Goal: Transaction & Acquisition: Purchase product/service

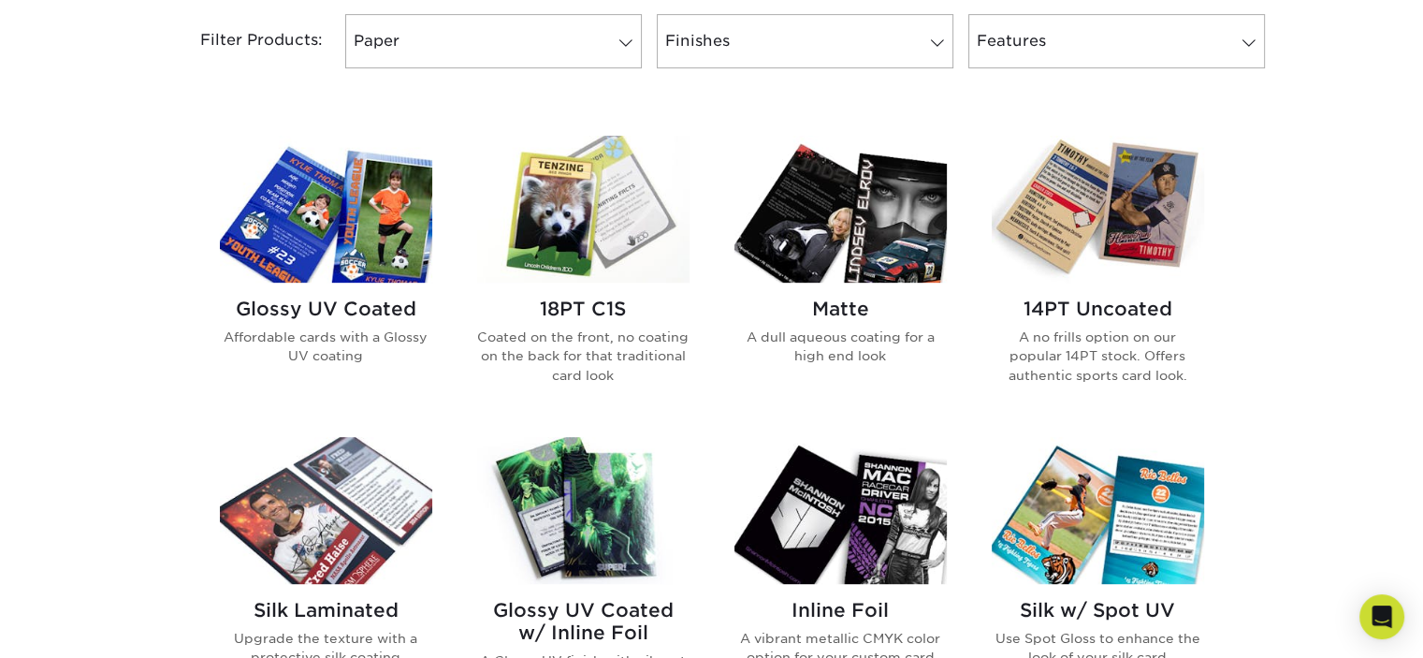
scroll to position [842, 0]
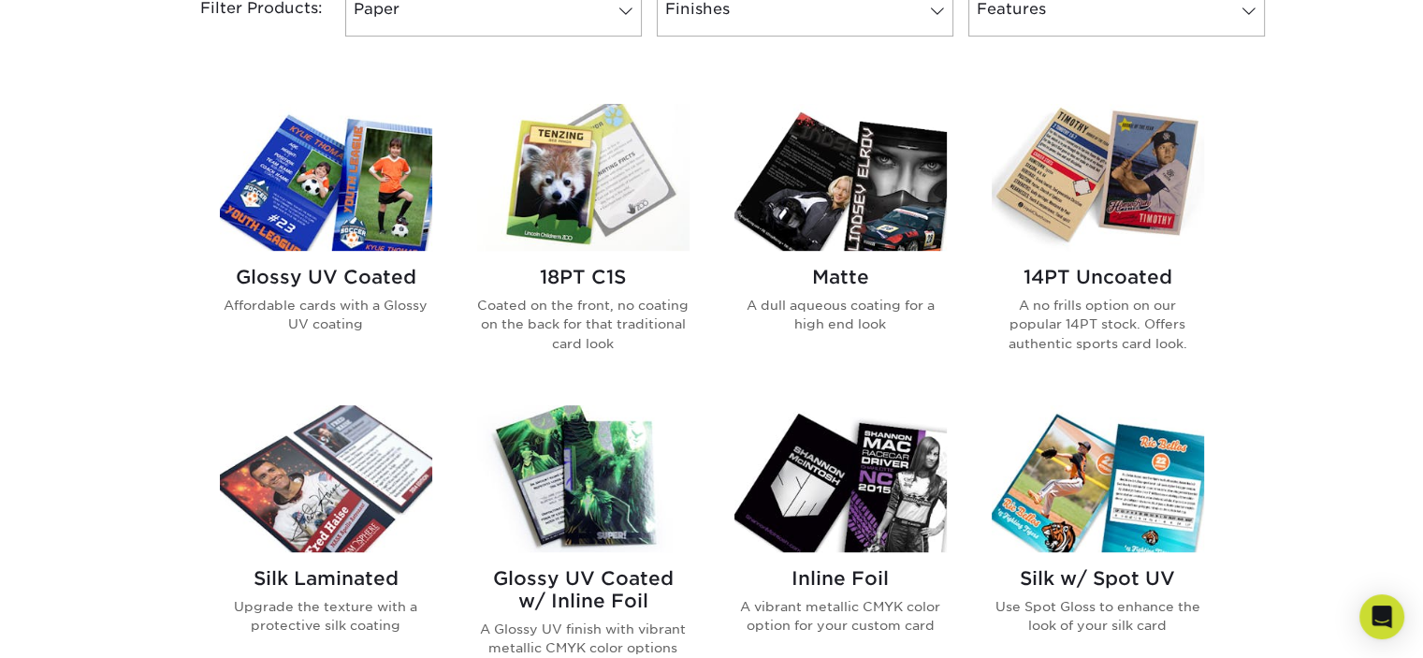
click at [620, 196] on img at bounding box center [583, 177] width 212 height 147
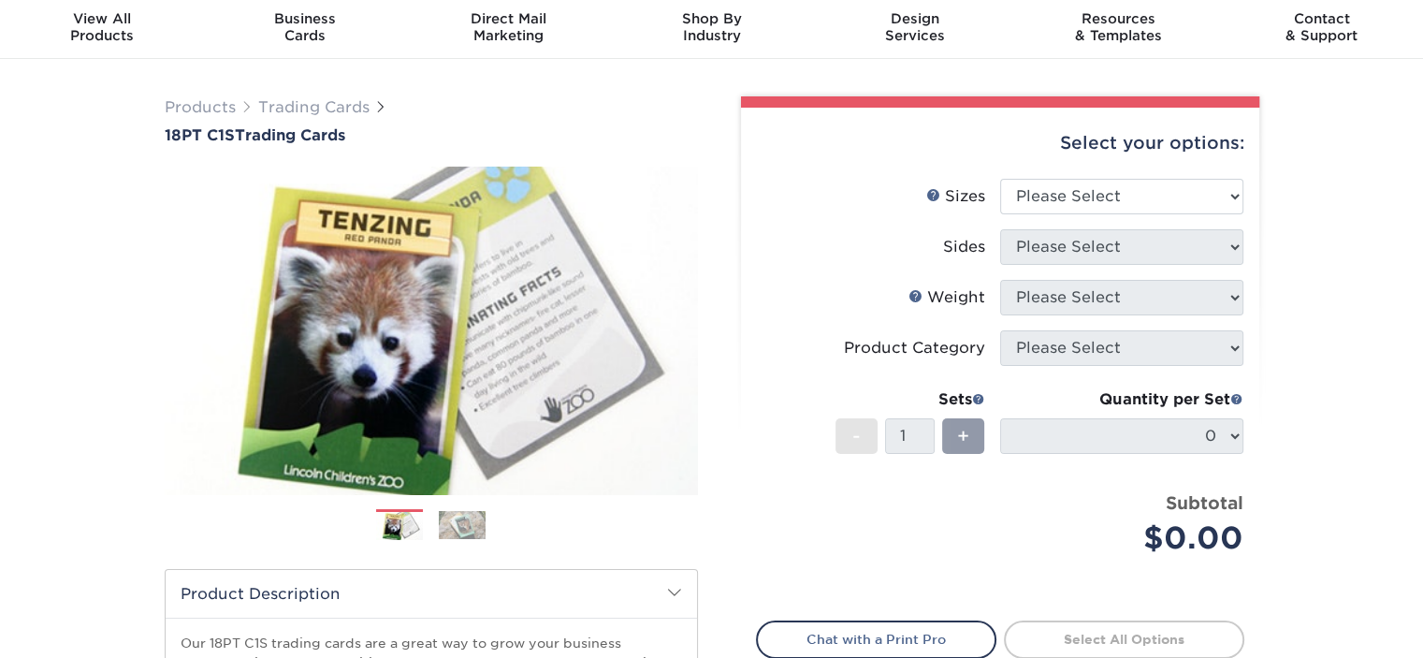
scroll to position [94, 0]
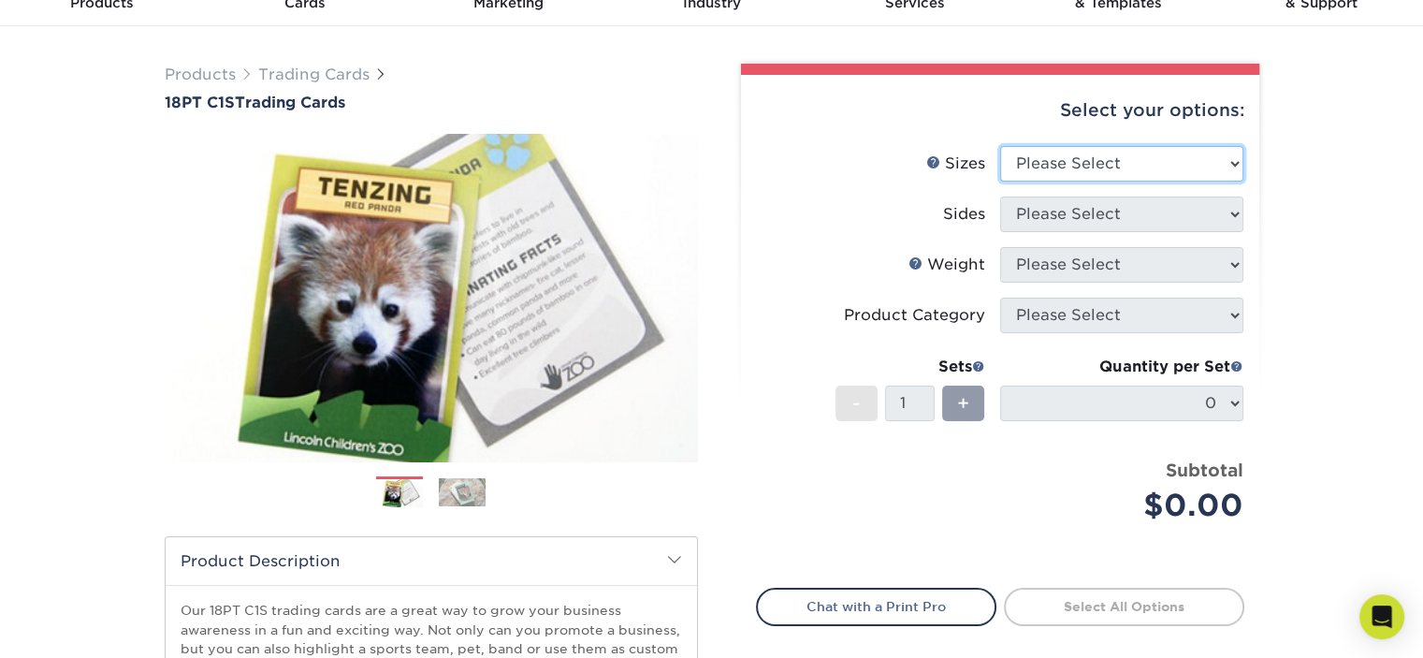
click at [1142, 155] on select "Please Select 2.5" x 3.5"" at bounding box center [1121, 164] width 243 height 36
select select "2.50x3.50"
click at [1000, 146] on select "Please Select 2.5" x 3.5"" at bounding box center [1121, 164] width 243 height 36
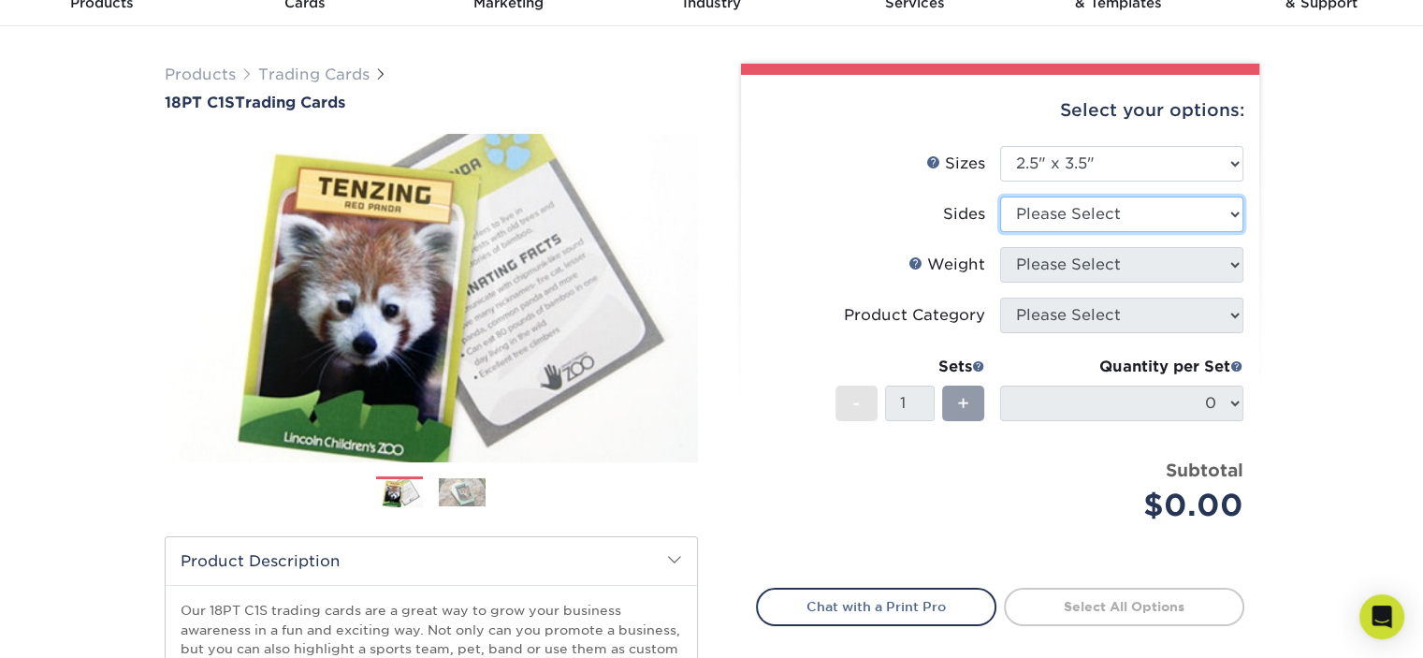
click at [1123, 214] on select "Please Select Print Both Sides Print Front Only" at bounding box center [1121, 214] width 243 height 36
select select "13abbda7-1d64-4f25-8bb2-c179b224825d"
click at [1000, 196] on select "Please Select Print Both Sides Print Front Only" at bounding box center [1121, 214] width 243 height 36
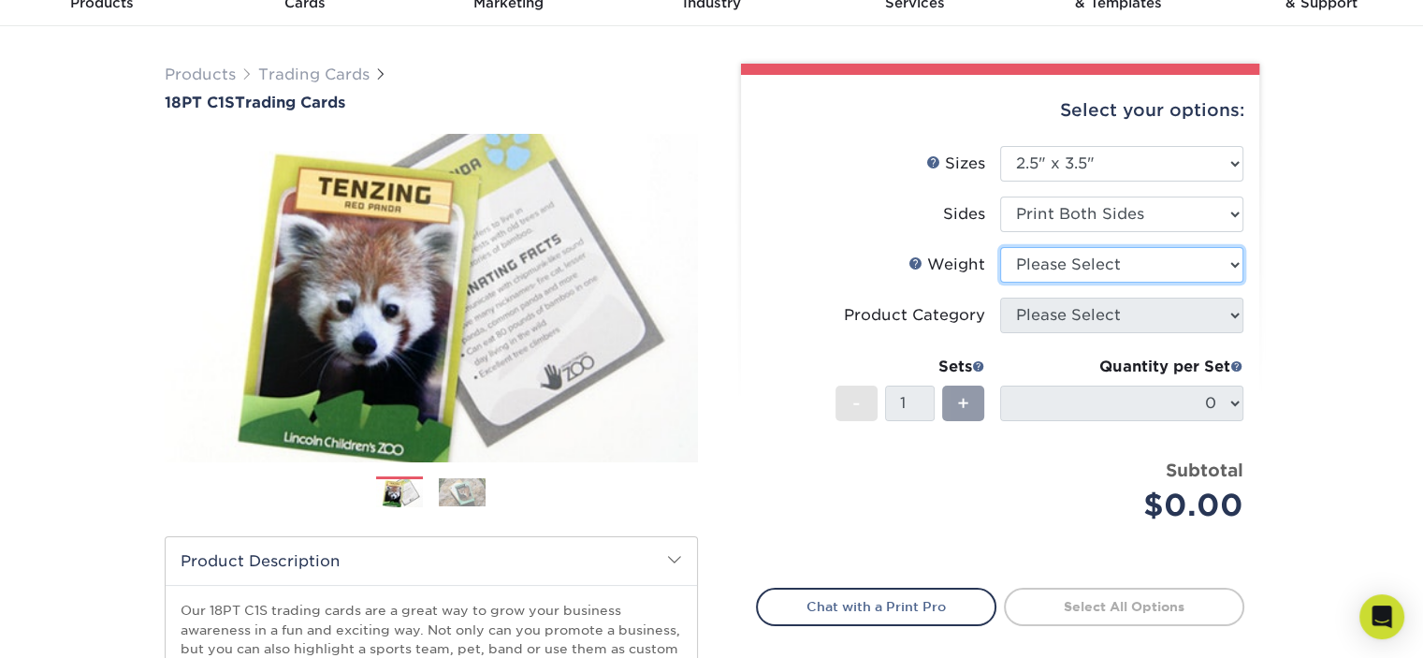
click at [1115, 267] on select "Please Select 18PT C1S" at bounding box center [1121, 265] width 243 height 36
select select "18PTC1S"
click at [1000, 247] on select "Please Select 18PT C1S" at bounding box center [1121, 265] width 243 height 36
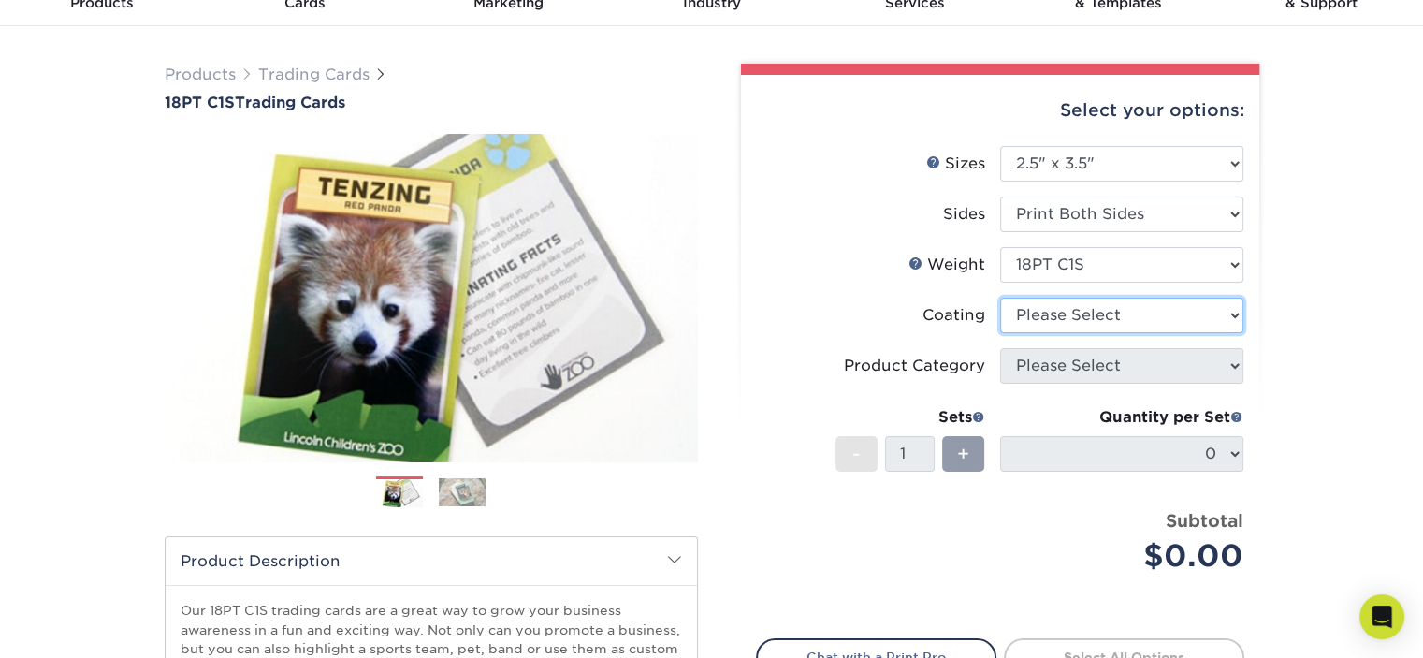
click at [1108, 314] on select at bounding box center [1121, 316] width 243 height 36
select select "1e8116af-acfc-44b1-83dc-8181aa338834"
click at [1000, 298] on select at bounding box center [1121, 316] width 243 height 36
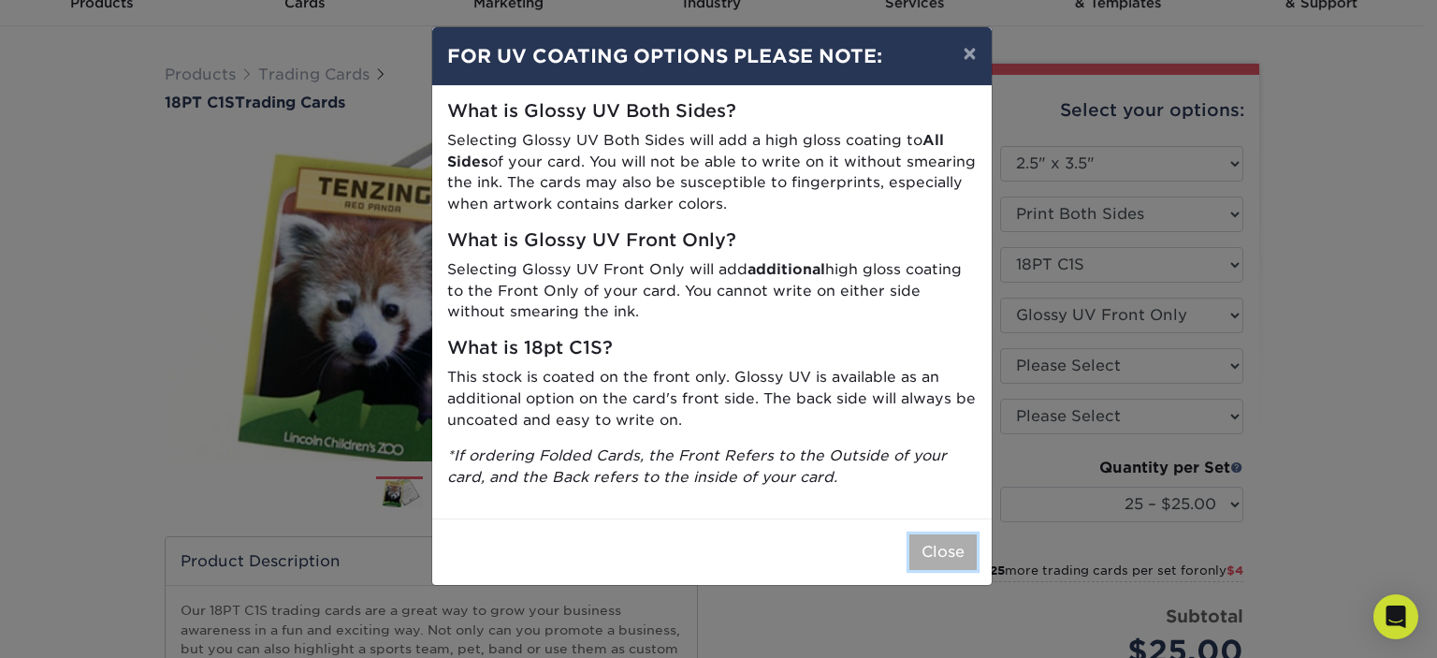
click at [947, 545] on button "Close" at bounding box center [942, 552] width 67 height 36
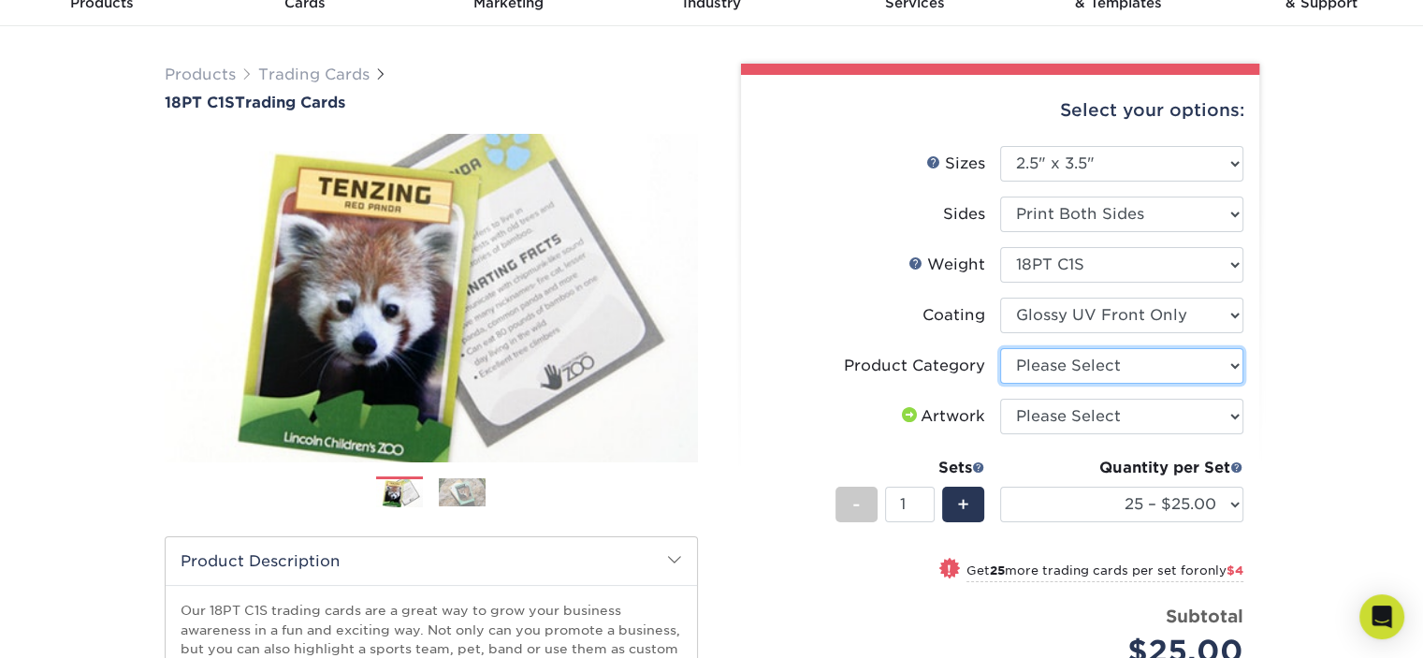
click at [1104, 362] on select "Please Select Trading Cards" at bounding box center [1121, 366] width 243 height 36
select select "c2f9bce9-36c2-409d-b101-c29d9d031e18"
click at [1000, 348] on select "Please Select Trading Cards" at bounding box center [1121, 366] width 243 height 36
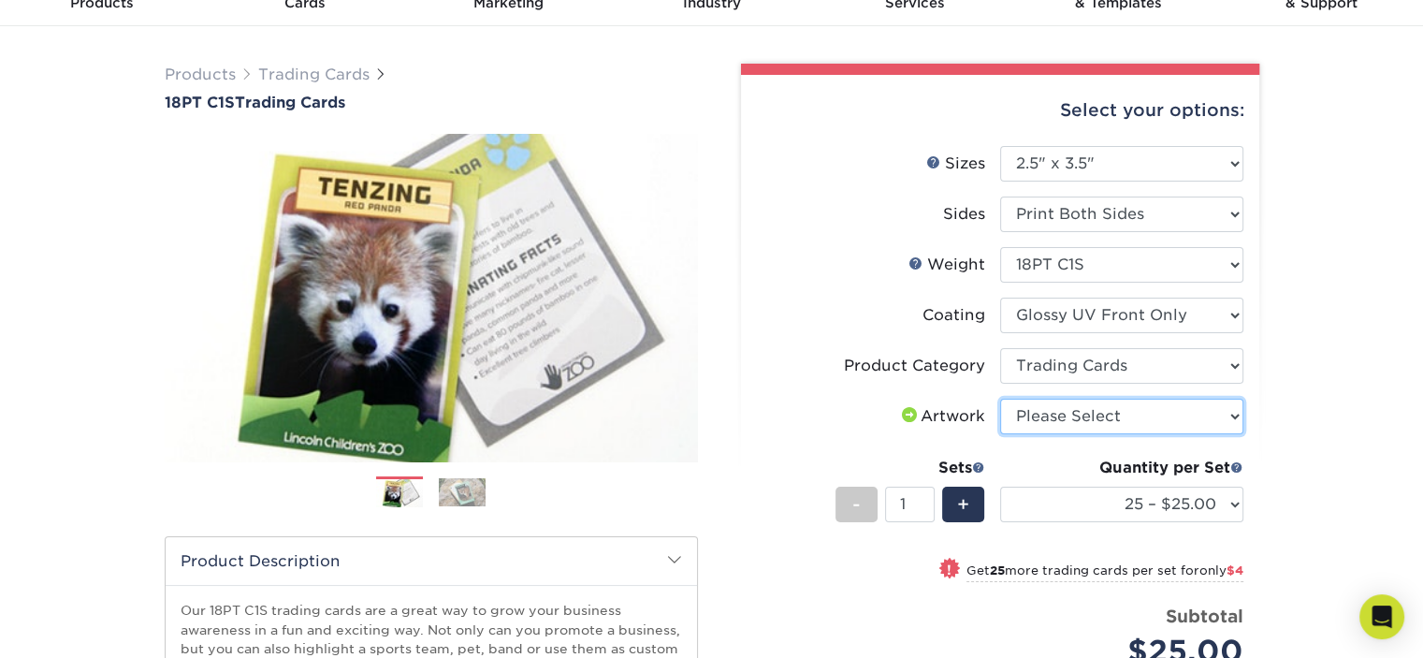
click at [1106, 412] on select "Please Select I will upload files I need a design - $100" at bounding box center [1121, 417] width 243 height 36
select select "upload"
click at [1000, 399] on select "Please Select I will upload files I need a design - $100" at bounding box center [1121, 417] width 243 height 36
click at [1281, 429] on div "Products Trading Cards 18PT C1S Trading Cards Previous Next show more" at bounding box center [711, 516] width 1423 height 980
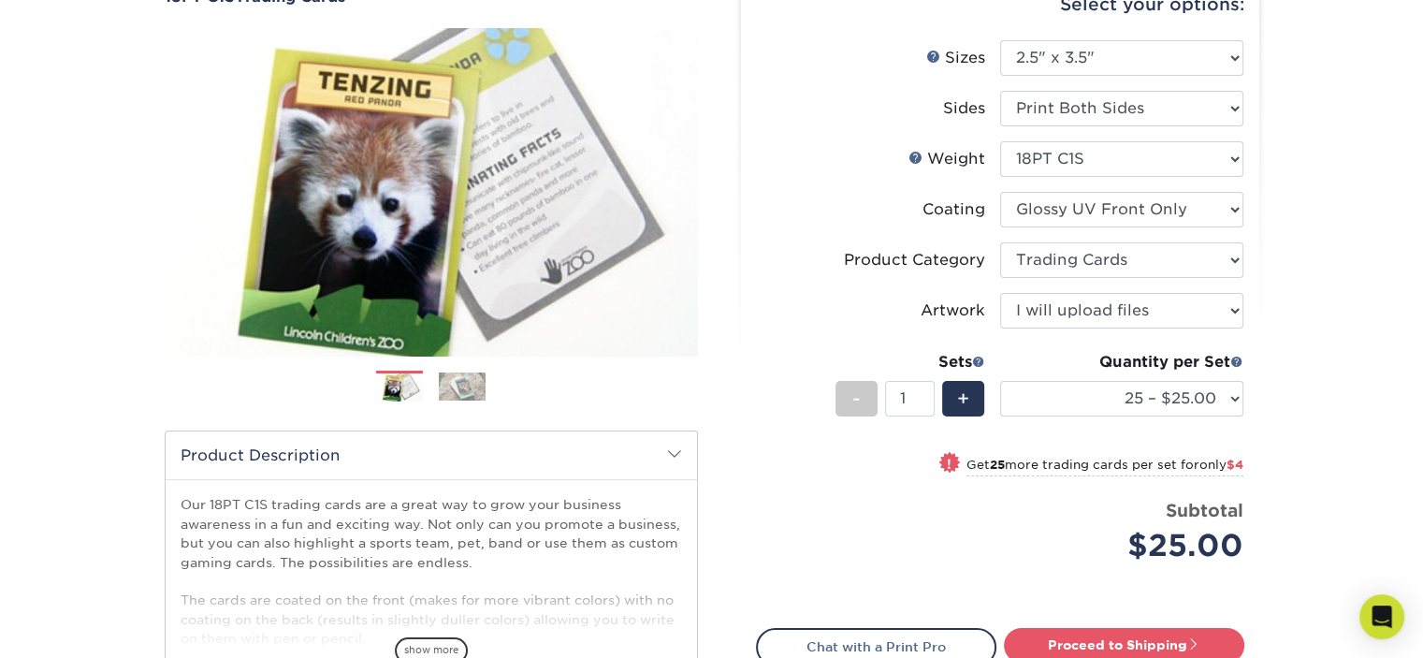
scroll to position [281, 0]
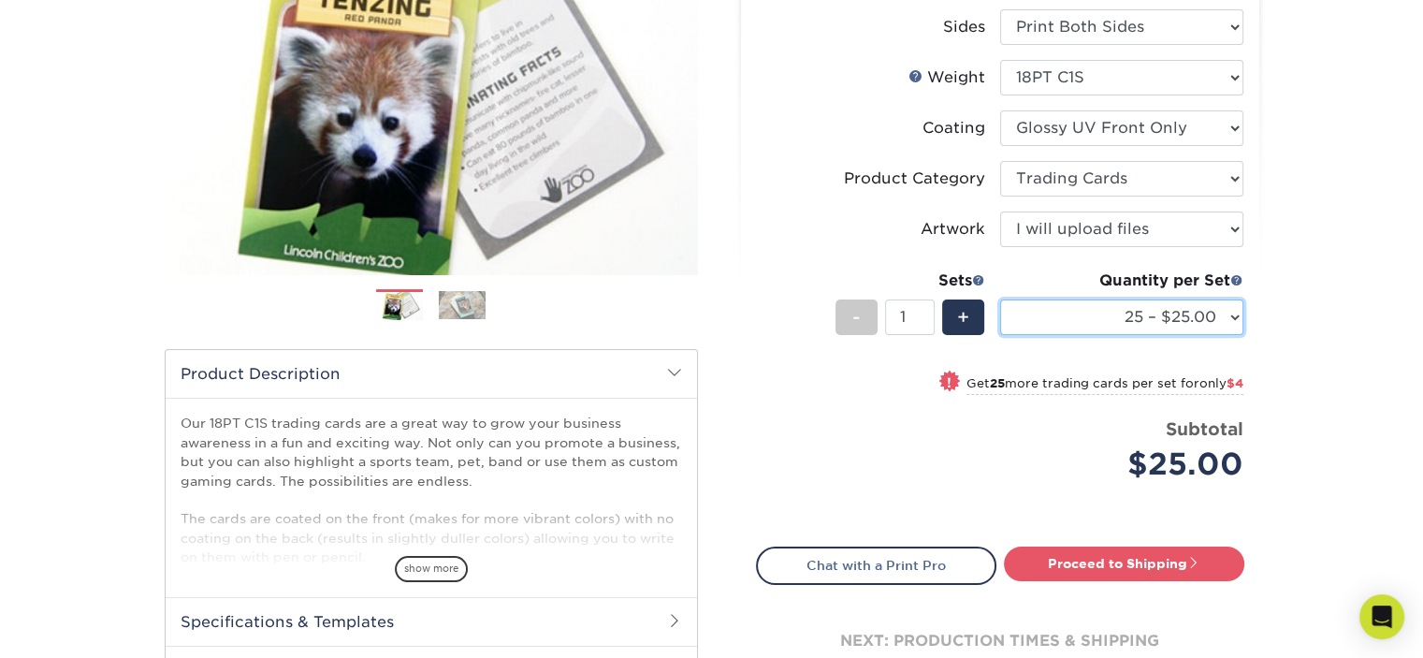
click at [1110, 306] on select "25 – $25.00 50 – $29.00 75 – $37.00 100 – $41.00 250 – $48.00 500 – $58.00 1000…" at bounding box center [1121, 317] width 243 height 36
click at [1359, 311] on div "Products Trading Cards 18PT C1S Trading Cards Previous Next show more" at bounding box center [711, 329] width 1423 height 980
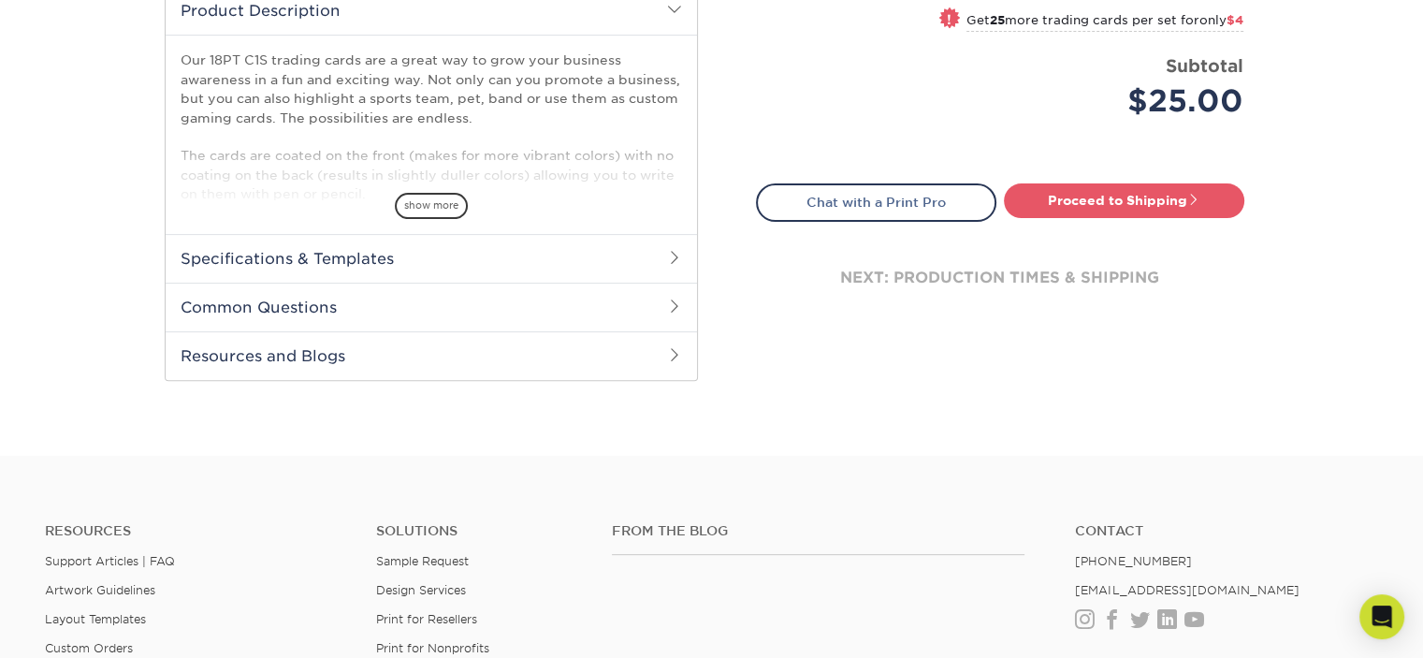
scroll to position [655, 0]
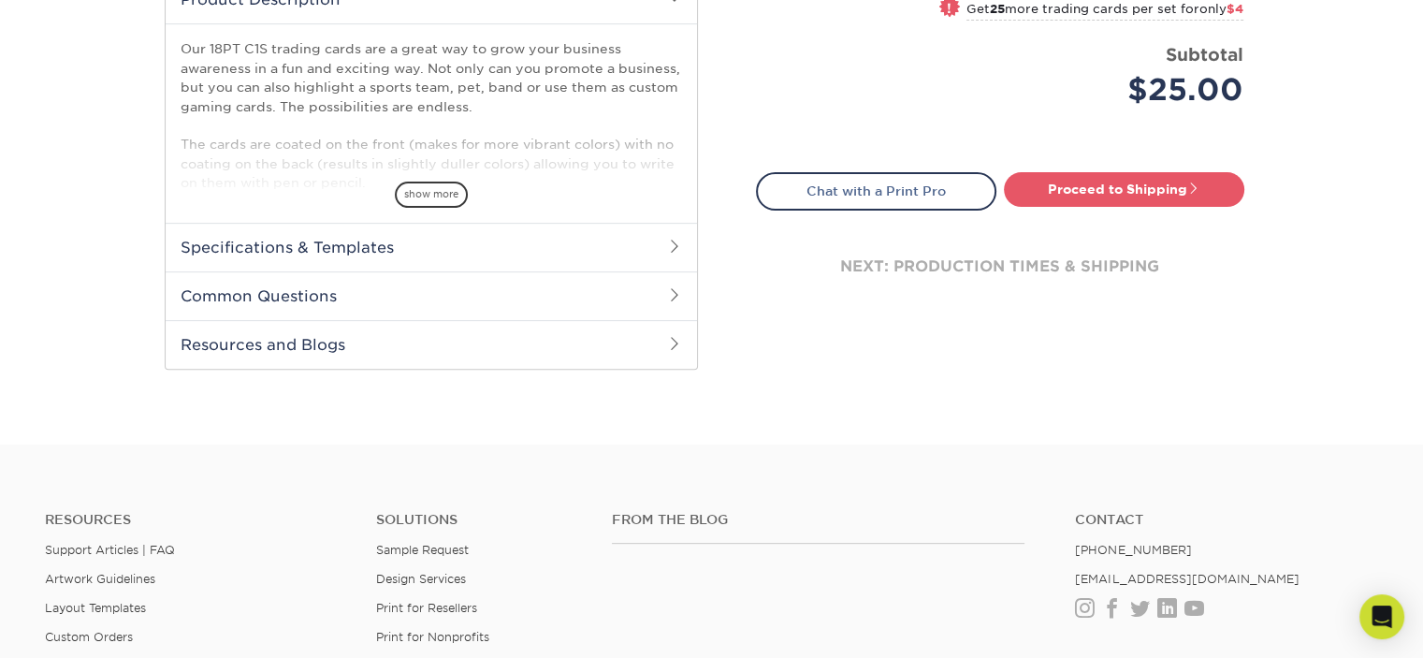
click at [308, 238] on h2 "Specifications & Templates" at bounding box center [431, 247] width 531 height 49
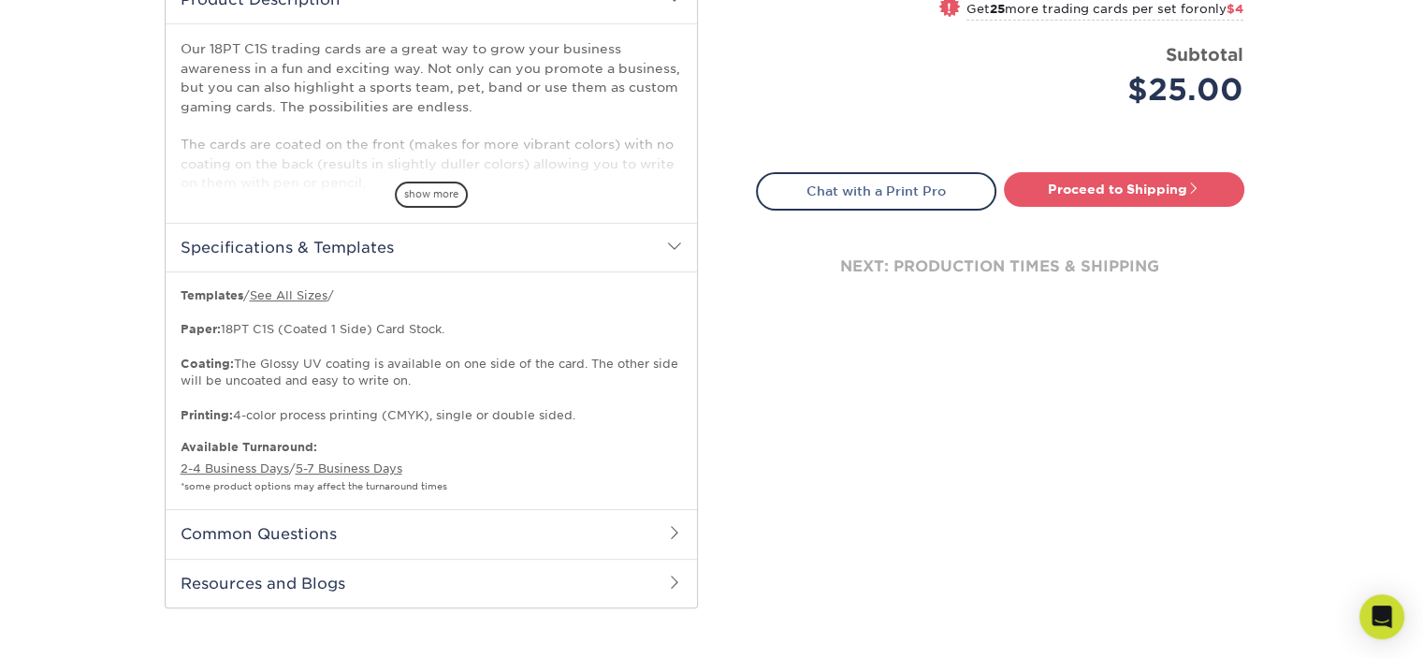
click at [308, 238] on h2 "Specifications & Templates" at bounding box center [431, 247] width 531 height 49
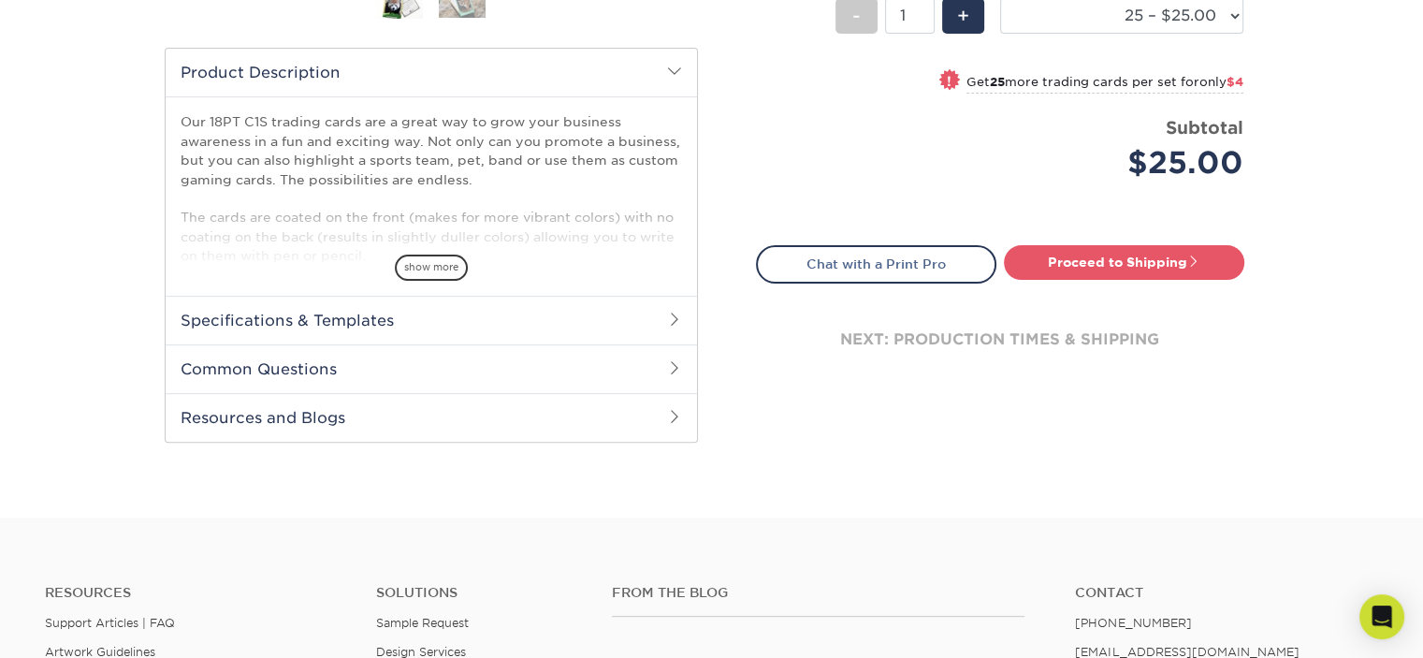
scroll to position [468, 0]
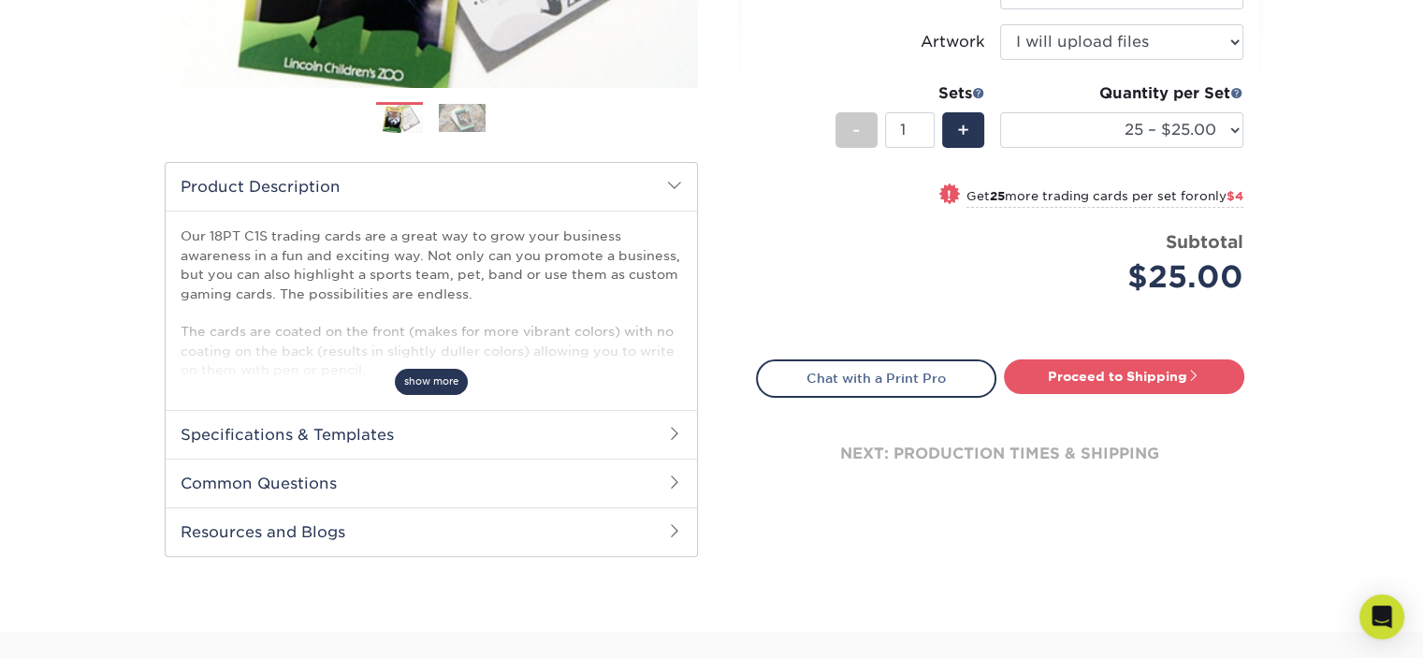
click at [433, 388] on span "show more" at bounding box center [431, 381] width 73 height 25
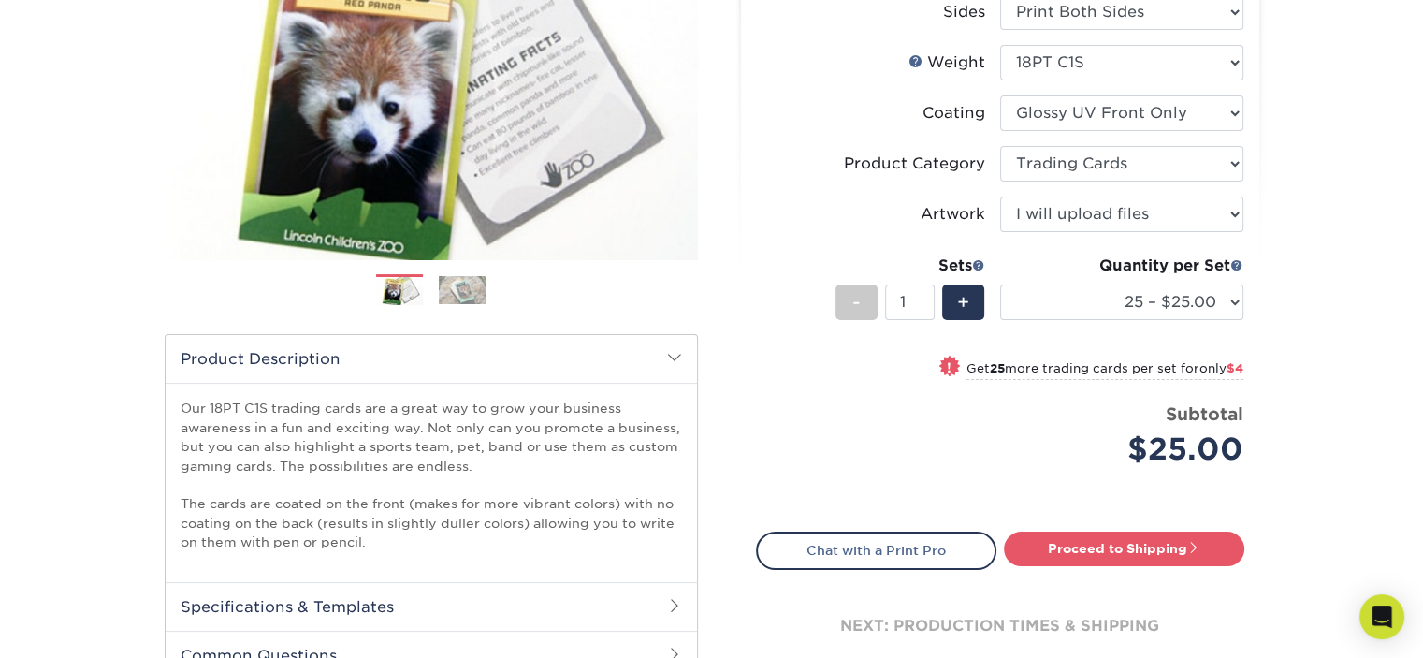
scroll to position [187, 0]
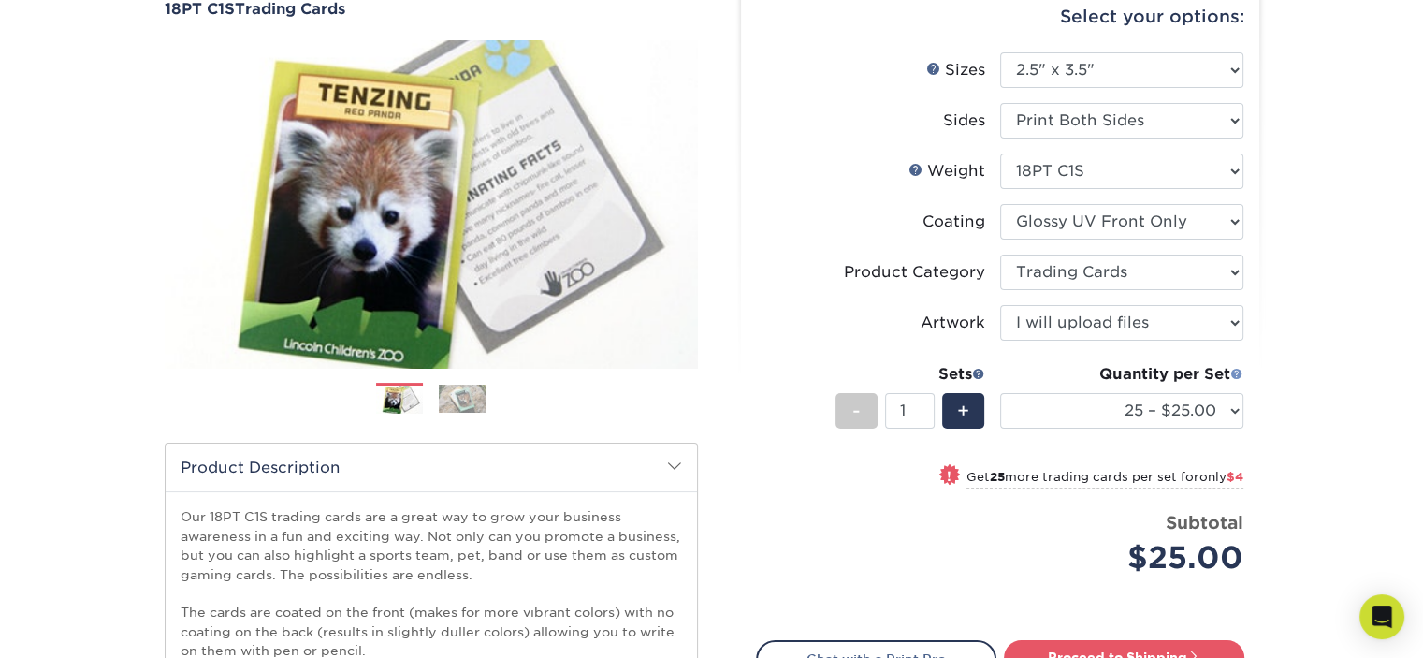
click at [1239, 370] on span at bounding box center [1236, 373] width 13 height 13
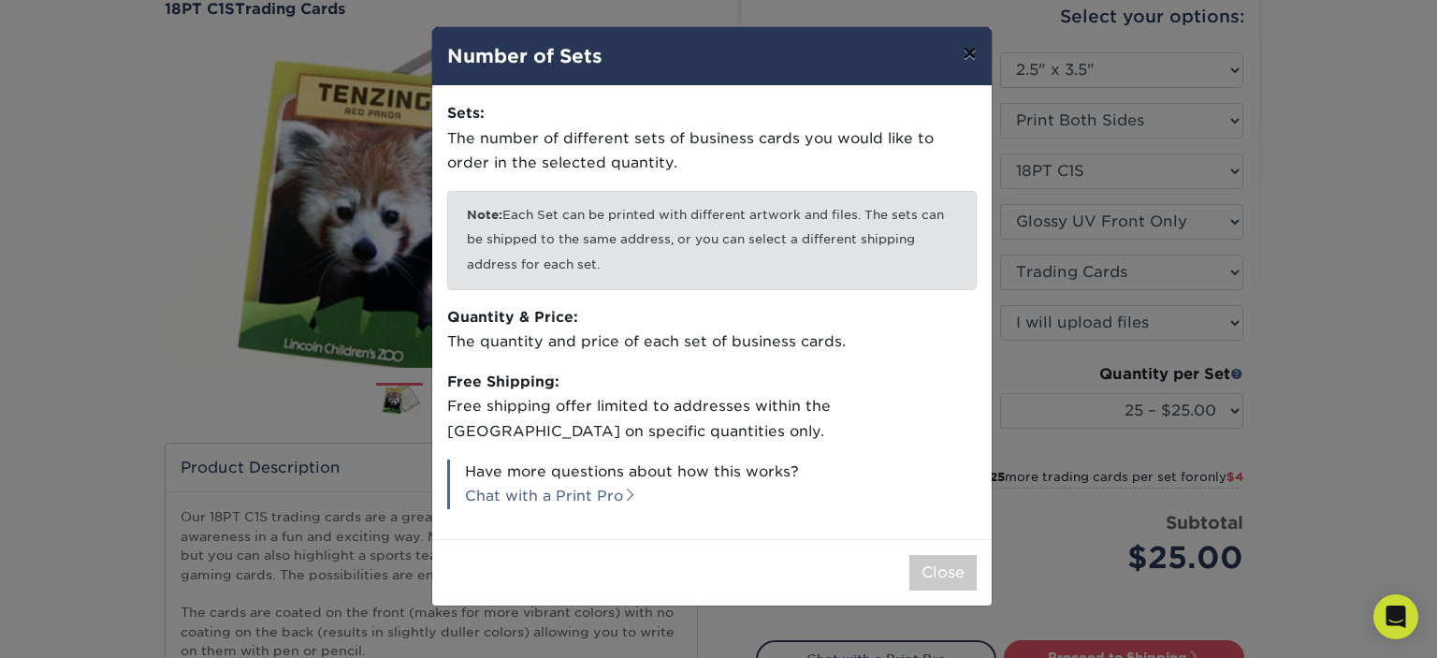
click at [972, 51] on button "×" at bounding box center [969, 53] width 43 height 52
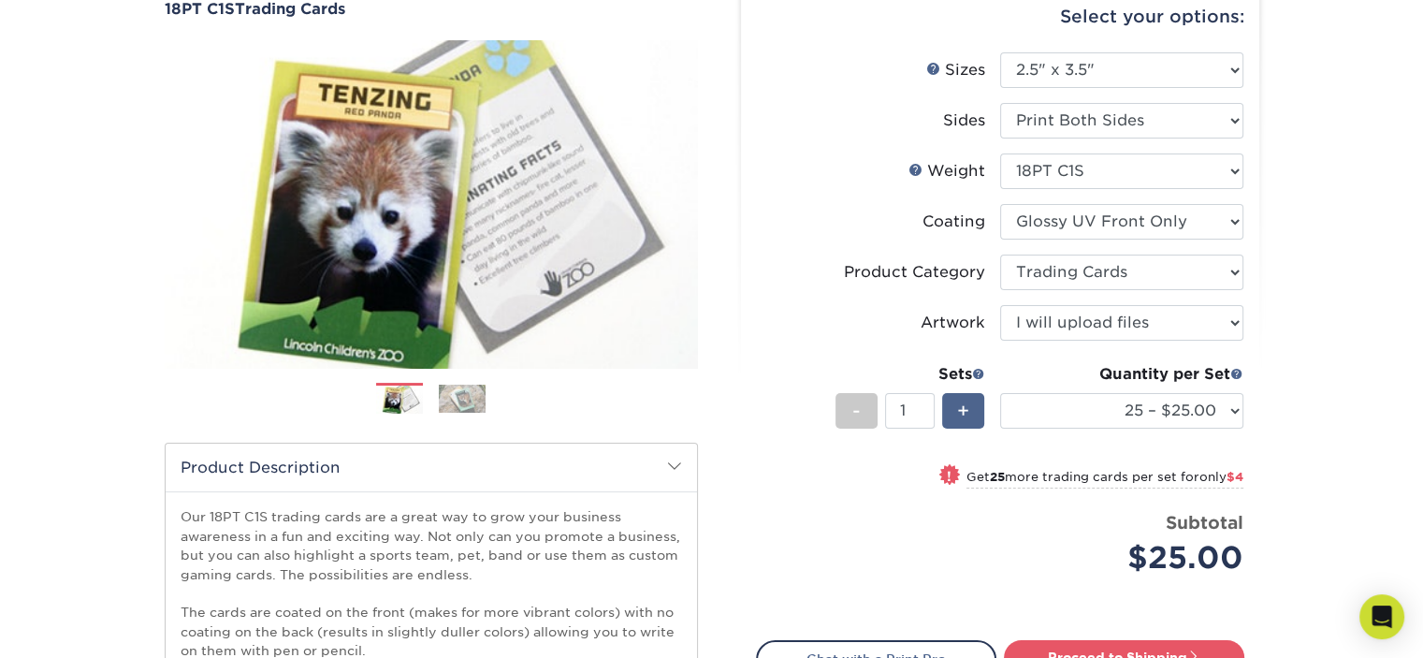
click at [966, 414] on span "+" at bounding box center [963, 411] width 12 height 28
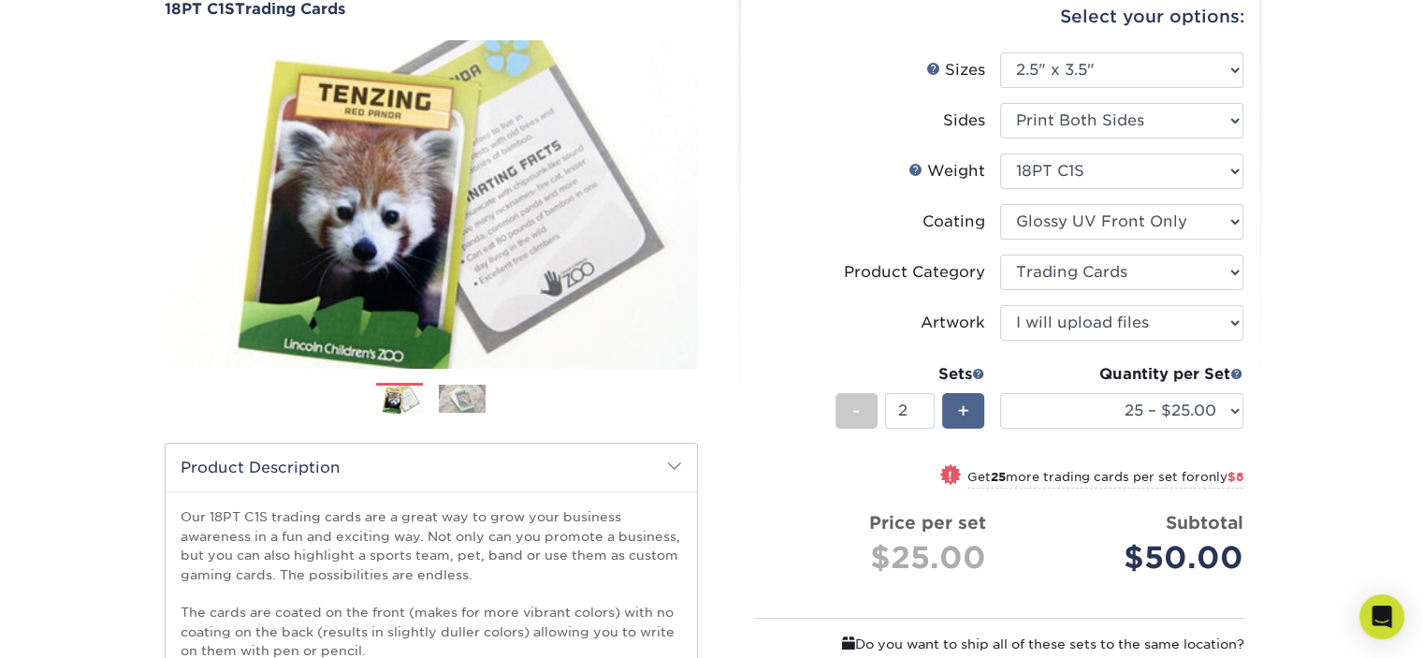
click at [966, 414] on span "+" at bounding box center [963, 411] width 12 height 28
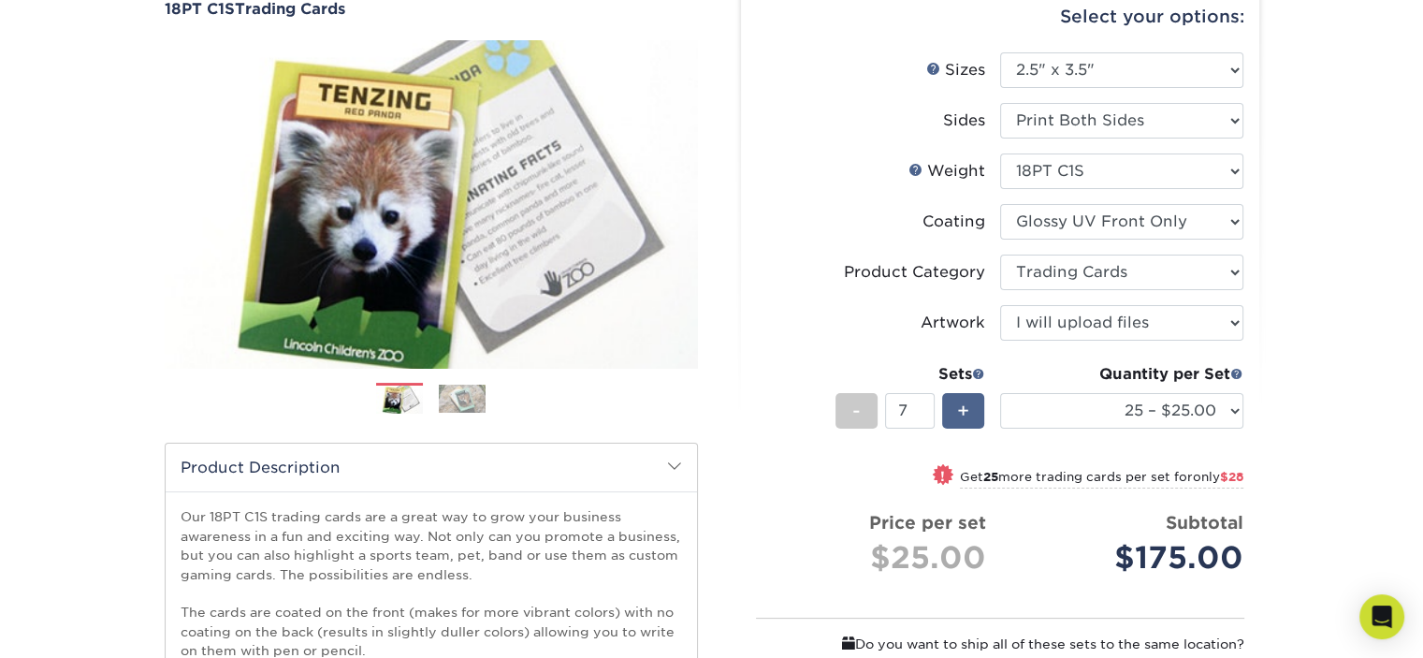
click at [966, 414] on span "+" at bounding box center [963, 411] width 12 height 28
type input "10"
click at [1227, 407] on select "25 – $25.00 50 – $29.00 75 – $37.00 100 – $41.00 250 – $48.00 500 – $58.00 1000…" at bounding box center [1121, 411] width 243 height 36
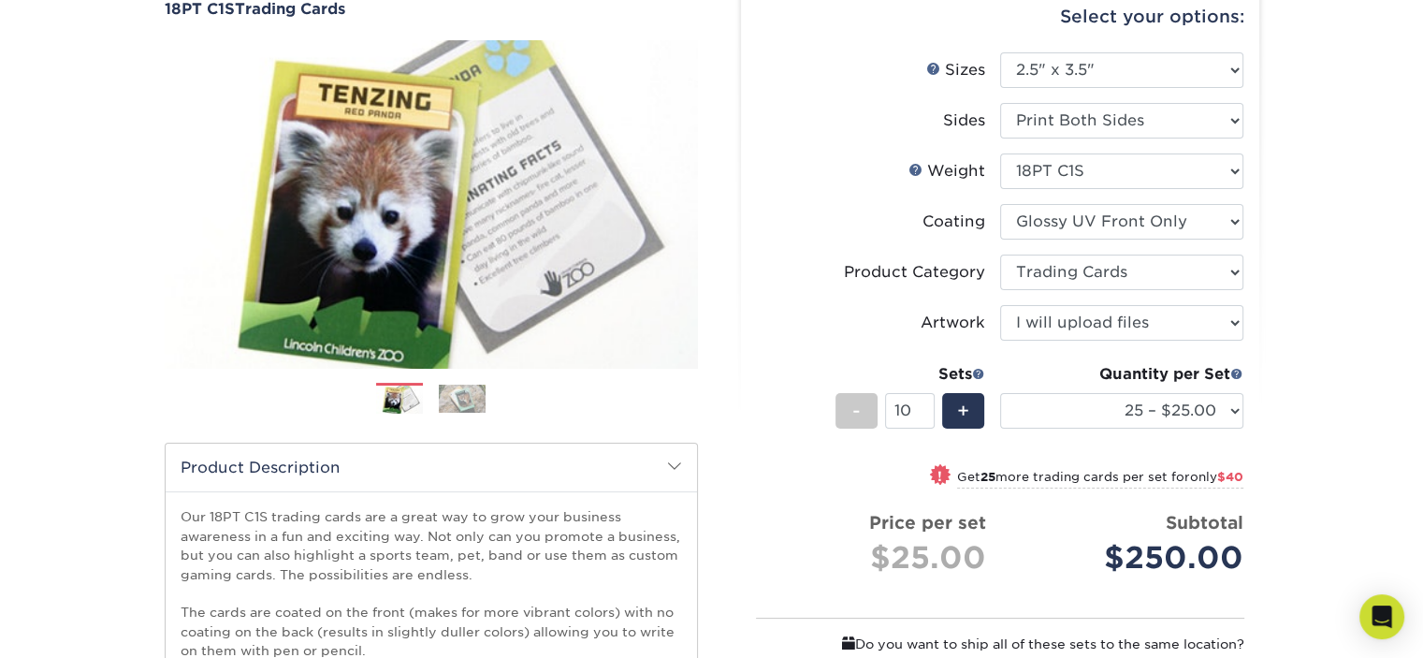
click at [1351, 411] on div "Products Trading Cards 18PT C1S Trading Cards Previous Next show more" at bounding box center [711, 434] width 1423 height 1002
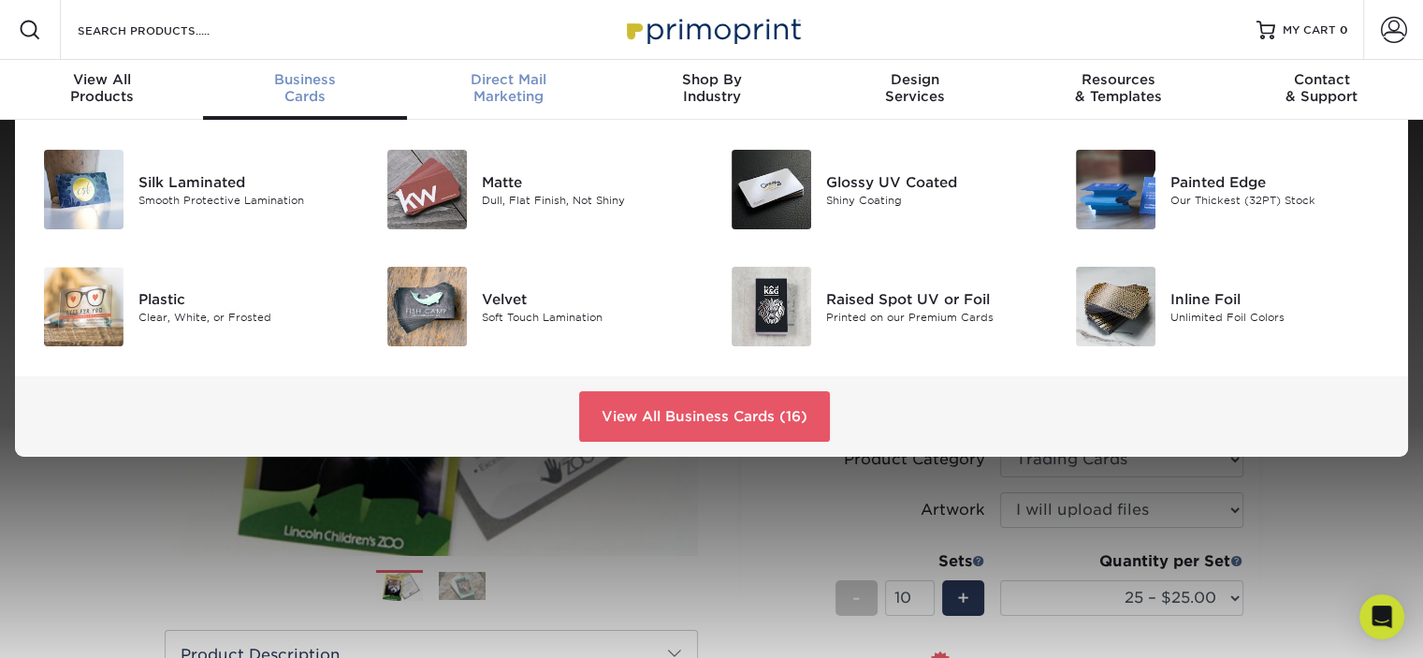
scroll to position [1, 0]
